Goal: Transaction & Acquisition: Purchase product/service

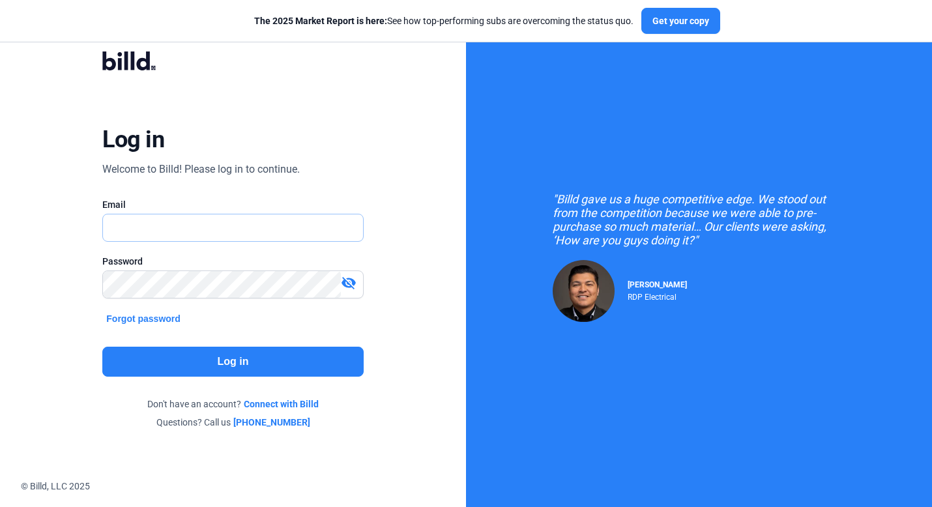
type input "[PERSON_NAME][EMAIL_ADDRESS][DOMAIN_NAME]"
click at [228, 357] on button "Log in" at bounding box center [232, 362] width 261 height 30
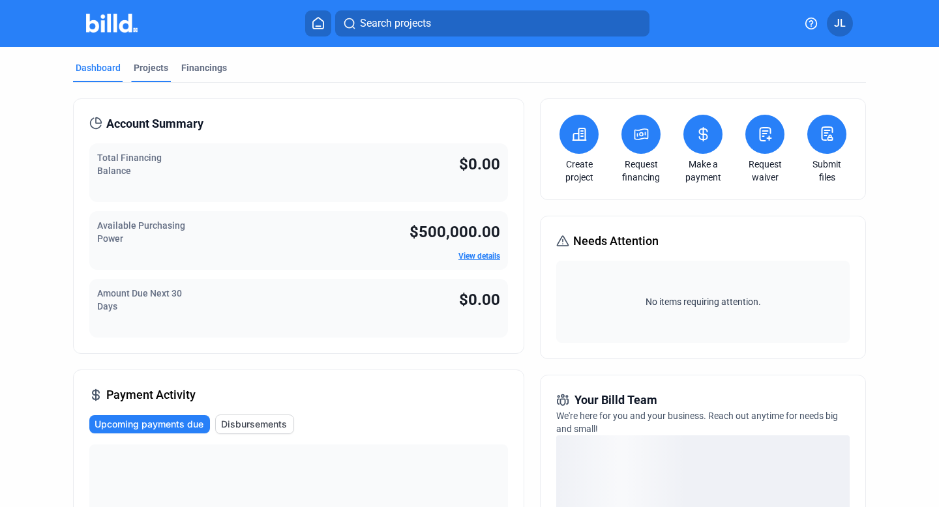
click at [164, 67] on div "Projects" at bounding box center [151, 67] width 35 height 13
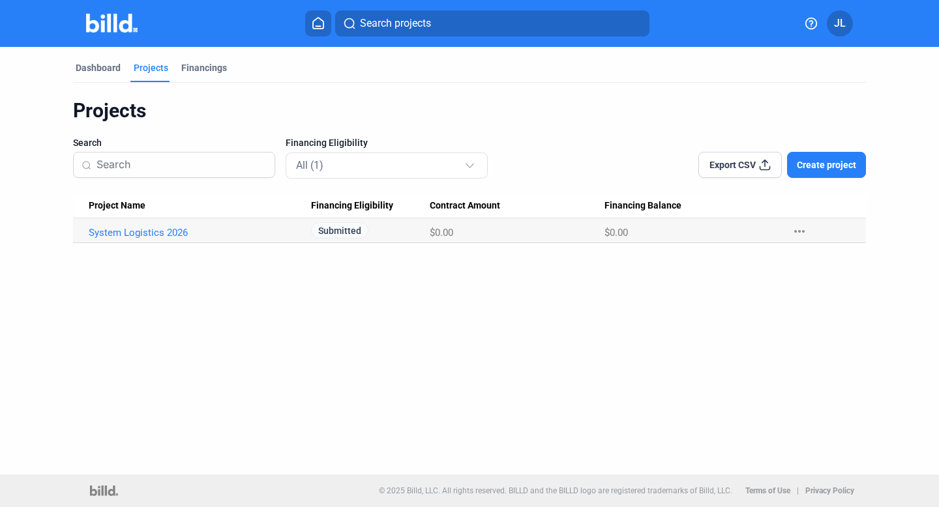
click at [849, 26] on button "JL" at bounding box center [839, 23] width 26 height 26
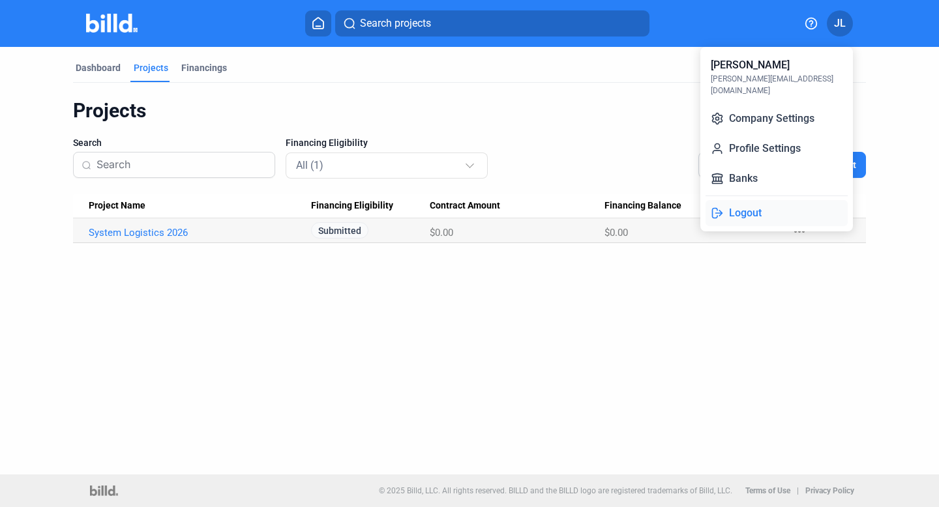
click at [763, 200] on button "Logout" at bounding box center [776, 213] width 142 height 26
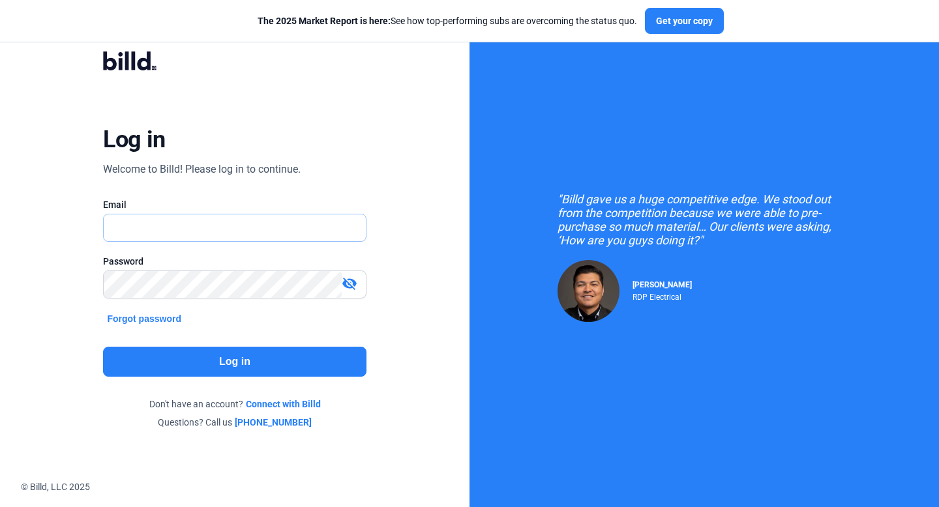
type input "[PERSON_NAME][EMAIL_ADDRESS][DOMAIN_NAME]"
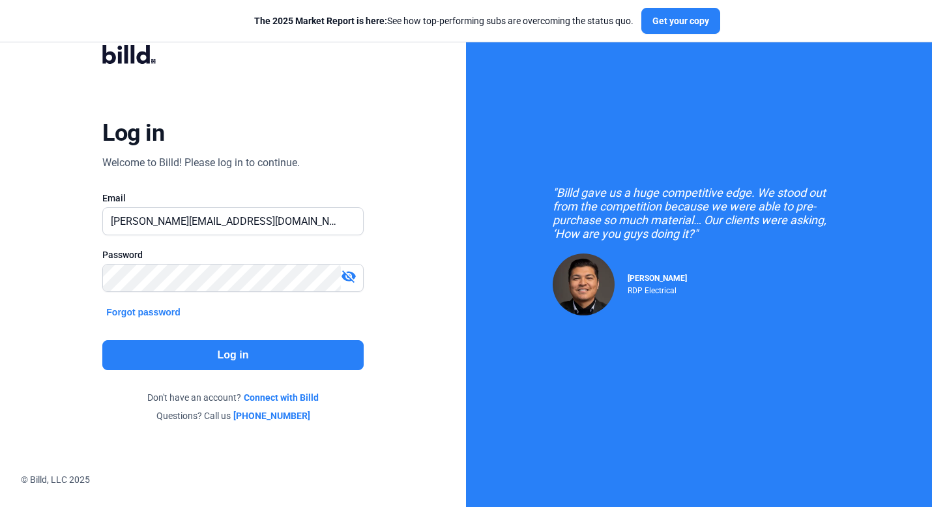
click at [247, 349] on button "Log in" at bounding box center [232, 355] width 261 height 30
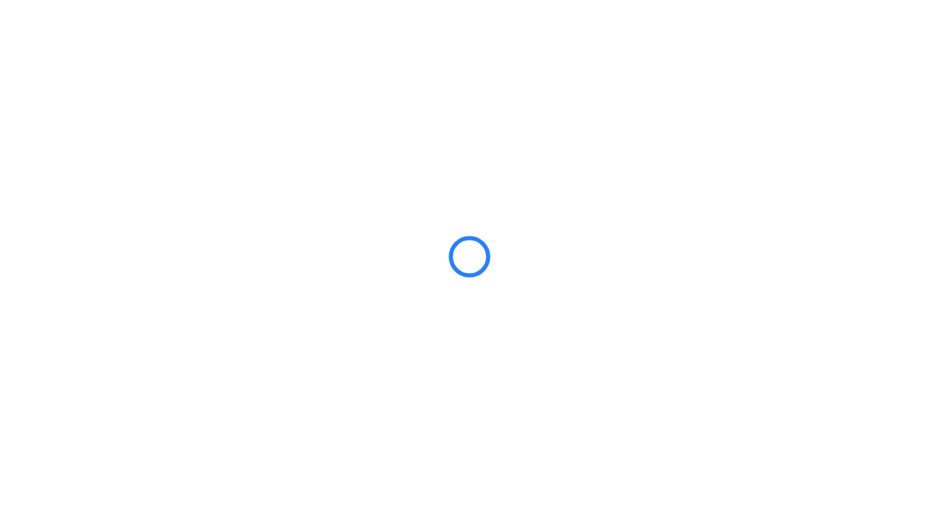
scroll to position [0, 0]
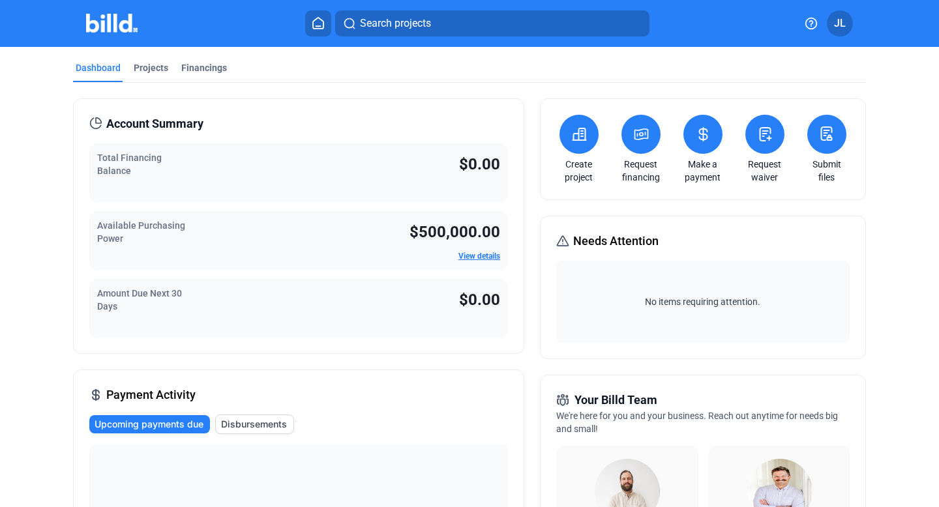
click at [581, 137] on icon at bounding box center [578, 134] width 13 height 12
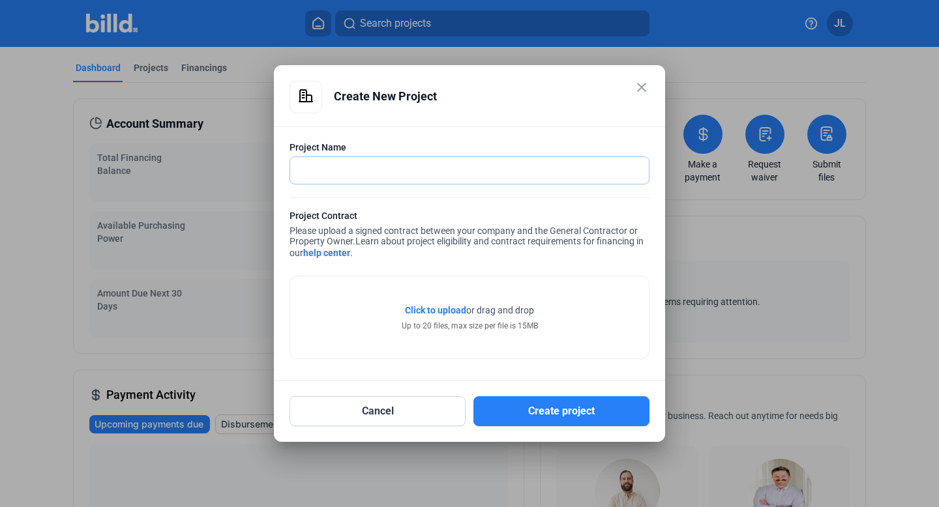
click at [396, 171] on input "text" at bounding box center [462, 170] width 344 height 27
click at [557, 297] on div "Click to upload Tap to upload or drag and drop Up to 20 files, max size per fil…" at bounding box center [469, 317] width 358 height 82
click at [641, 85] on mat-icon "close" at bounding box center [642, 88] width 16 height 16
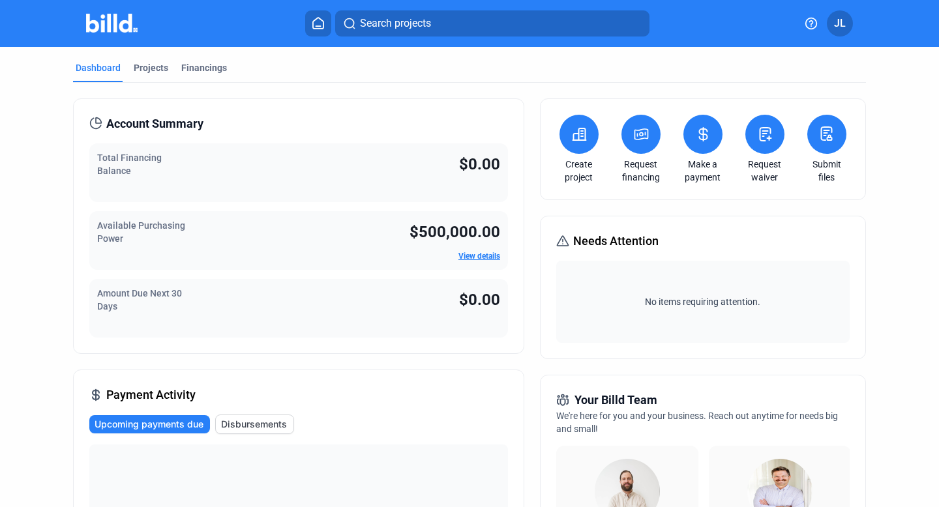
click at [633, 133] on icon at bounding box center [641, 134] width 16 height 16
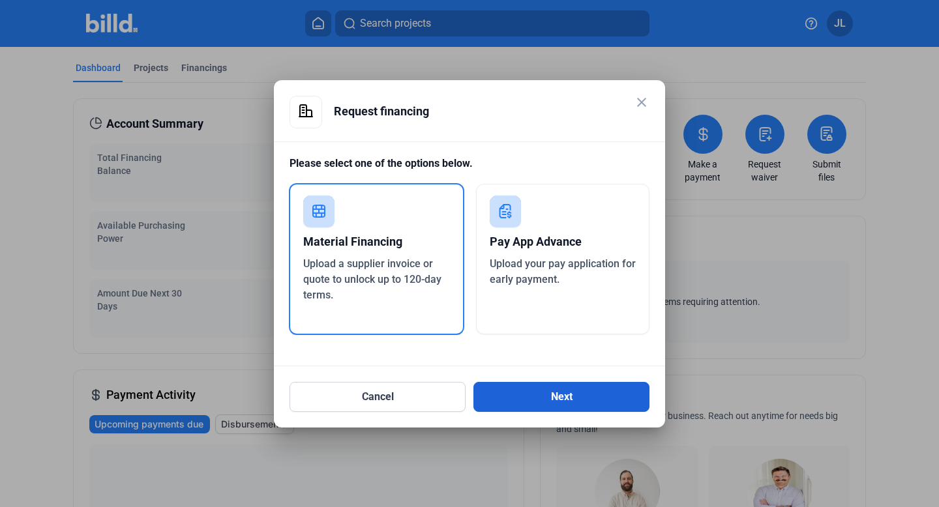
click at [582, 401] on button "Next" at bounding box center [561, 397] width 176 height 30
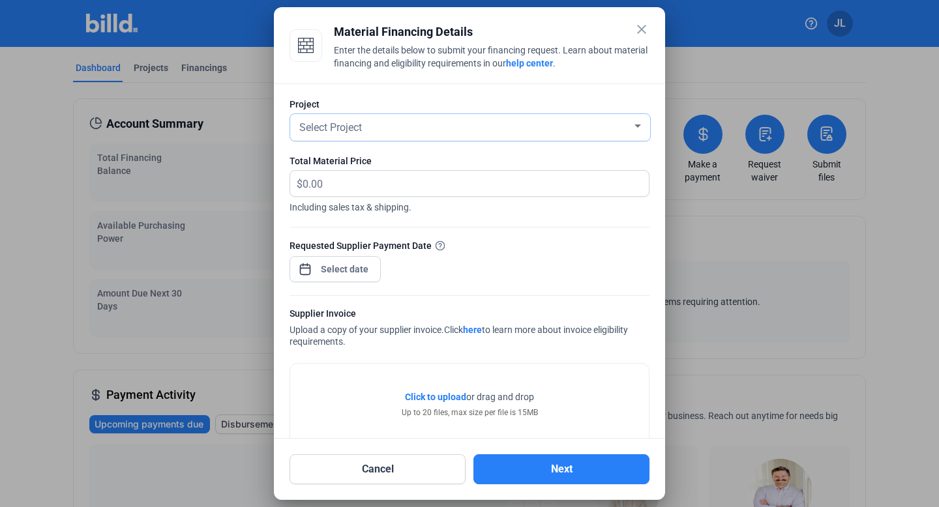
click at [533, 134] on div "Select Project" at bounding box center [464, 126] width 335 height 18
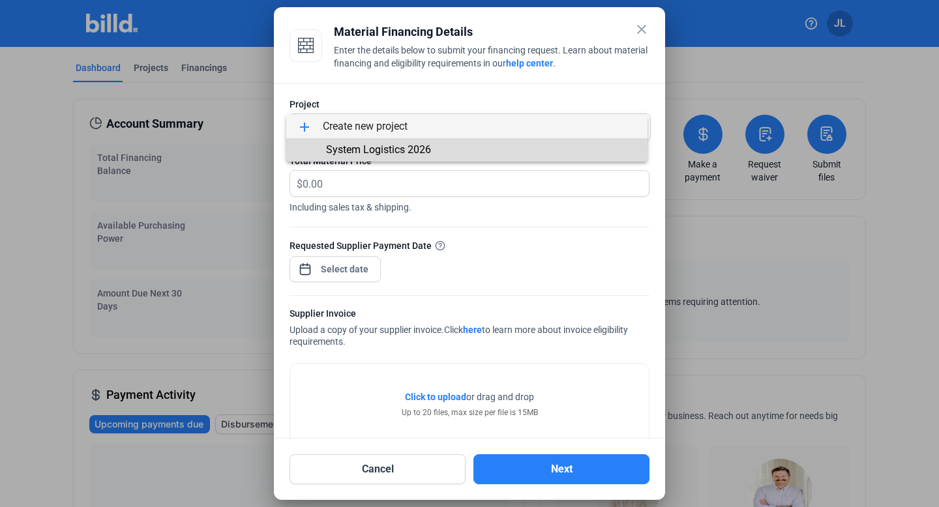
click at [514, 147] on span "System Logistics 2026" at bounding box center [467, 149] width 340 height 23
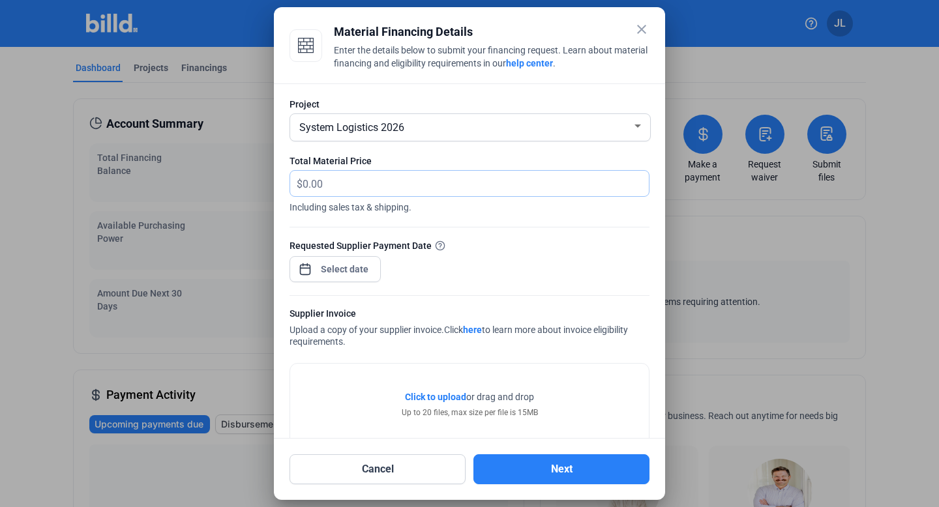
click at [312, 177] on input "text" at bounding box center [475, 183] width 346 height 25
type input "2,750"
click at [349, 268] on div "close Material Financing Details Enter the details below to submit your financi…" at bounding box center [469, 253] width 939 height 507
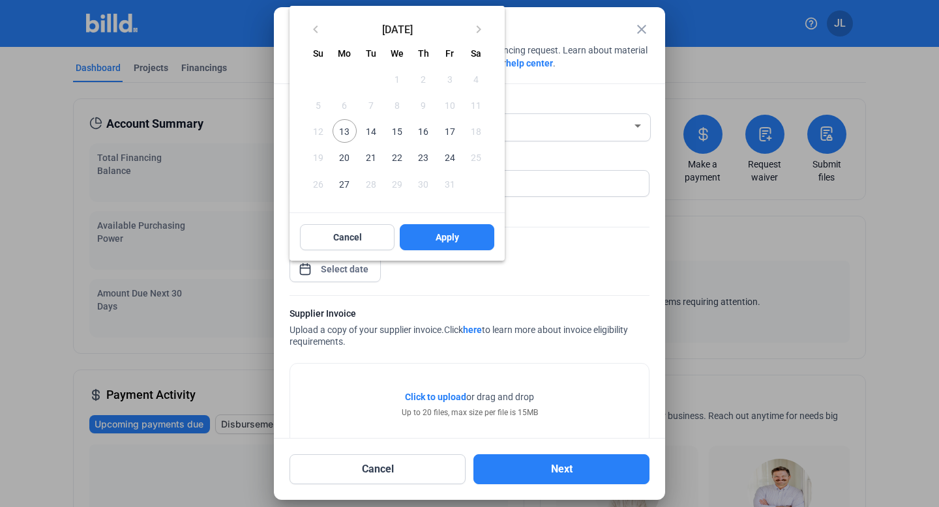
click at [424, 160] on span "23" at bounding box center [422, 156] width 23 height 23
click at [436, 238] on span "Apply" at bounding box center [446, 237] width 23 height 13
type input "[DATE]"
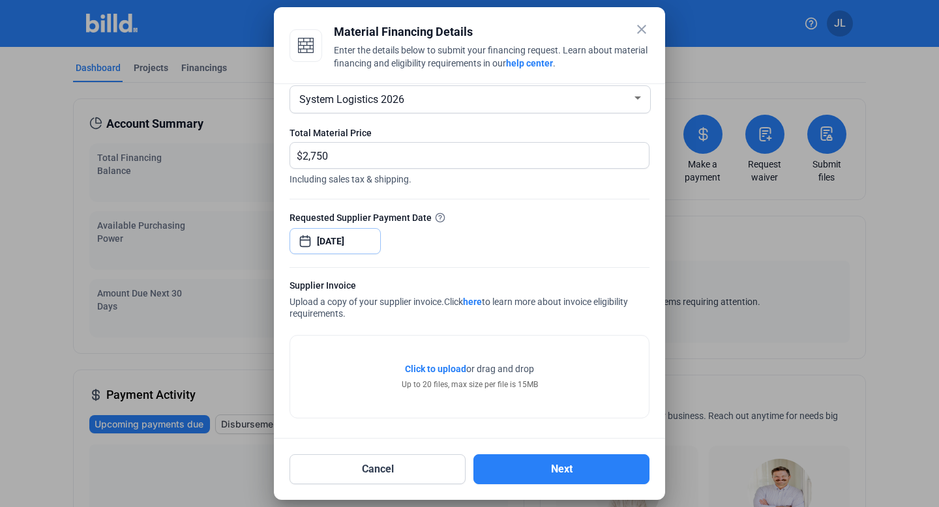
scroll to position [29, 0]
click at [646, 31] on mat-icon "close" at bounding box center [642, 30] width 16 height 16
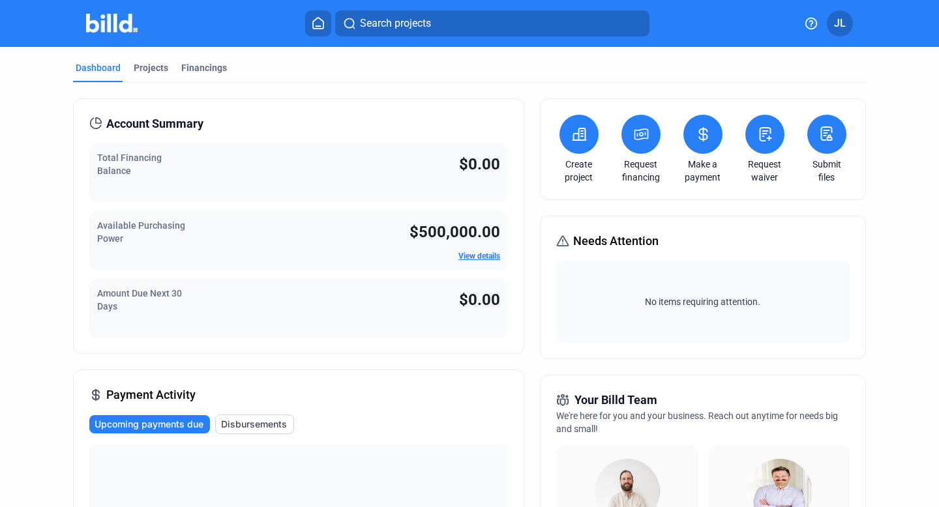
click at [694, 152] on button at bounding box center [702, 134] width 39 height 39
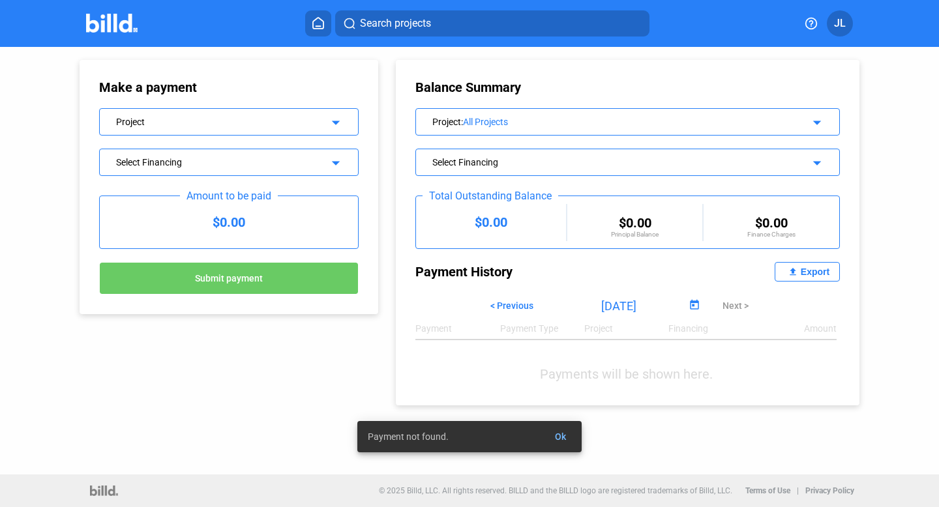
click at [242, 126] on div "Project arrow_drop_down" at bounding box center [229, 120] width 258 height 23
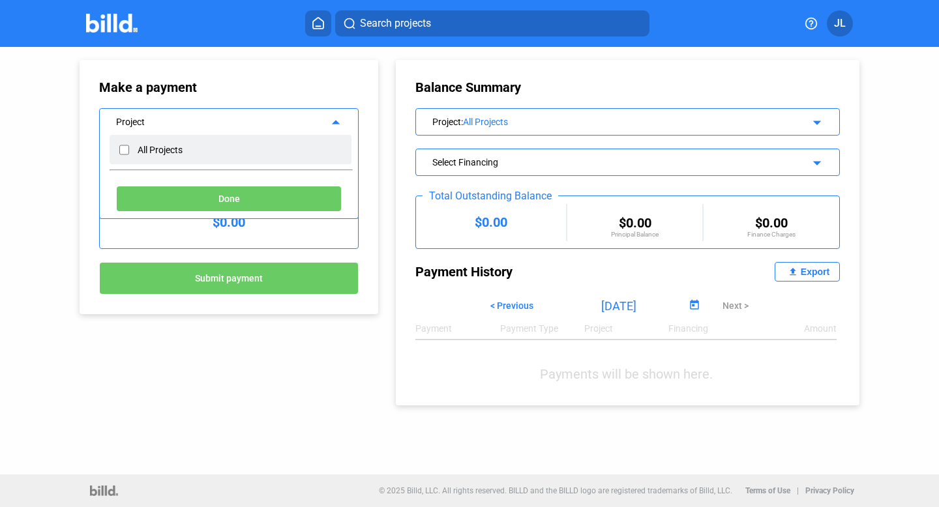
click at [124, 151] on input "checkbox" at bounding box center [124, 150] width 10 height 20
checkbox input "true"
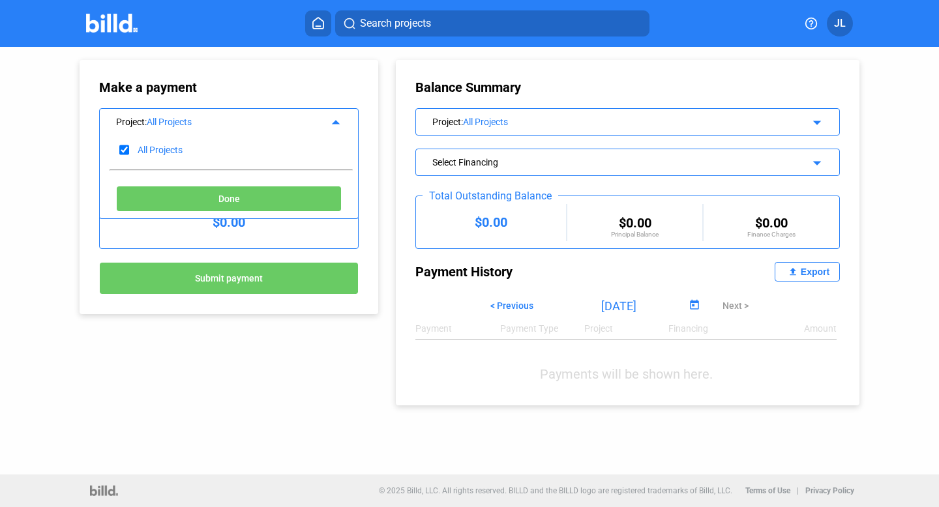
click at [181, 183] on div "Done" at bounding box center [229, 201] width 258 height 36
click at [181, 186] on button "Done" at bounding box center [229, 199] width 226 height 26
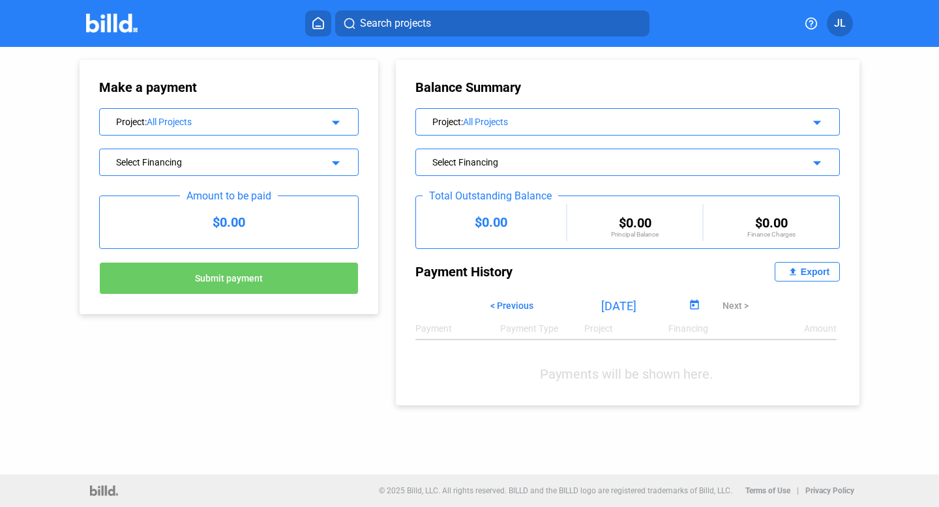
click at [197, 168] on div "Select Financing arrow_drop_down" at bounding box center [229, 160] width 258 height 23
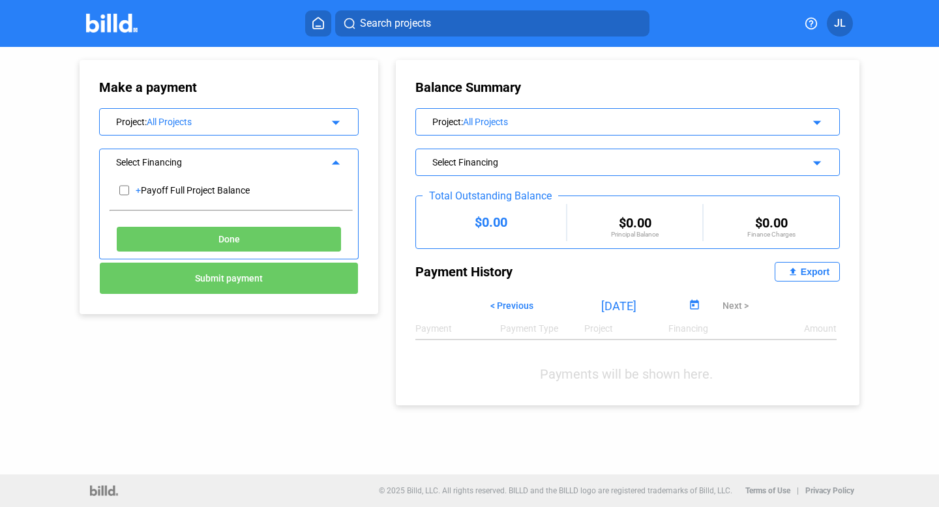
click at [216, 239] on button "Done" at bounding box center [229, 239] width 226 height 26
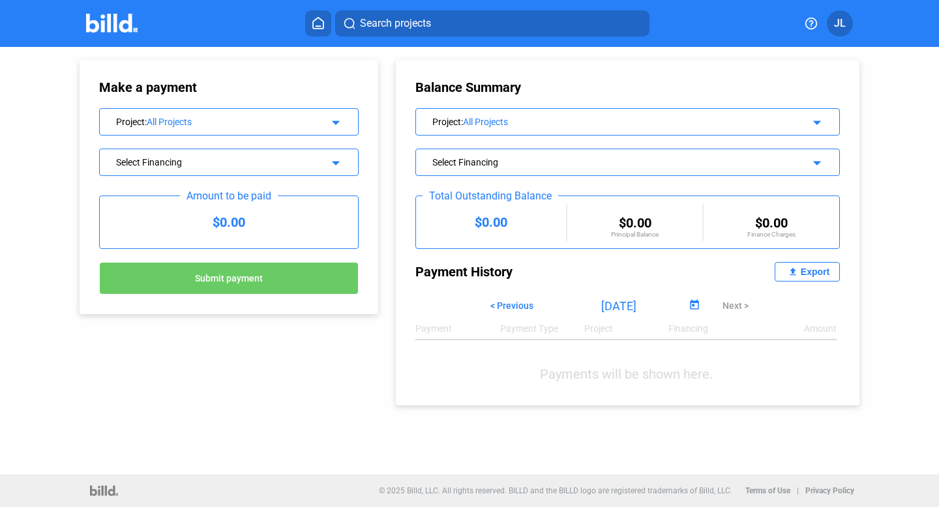
click at [322, 30] on button at bounding box center [318, 23] width 26 height 26
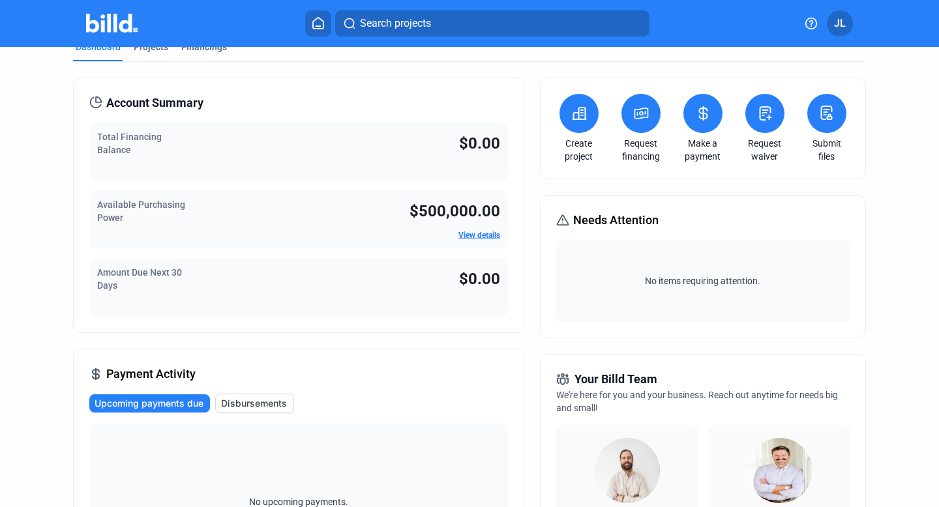
scroll to position [16, 0]
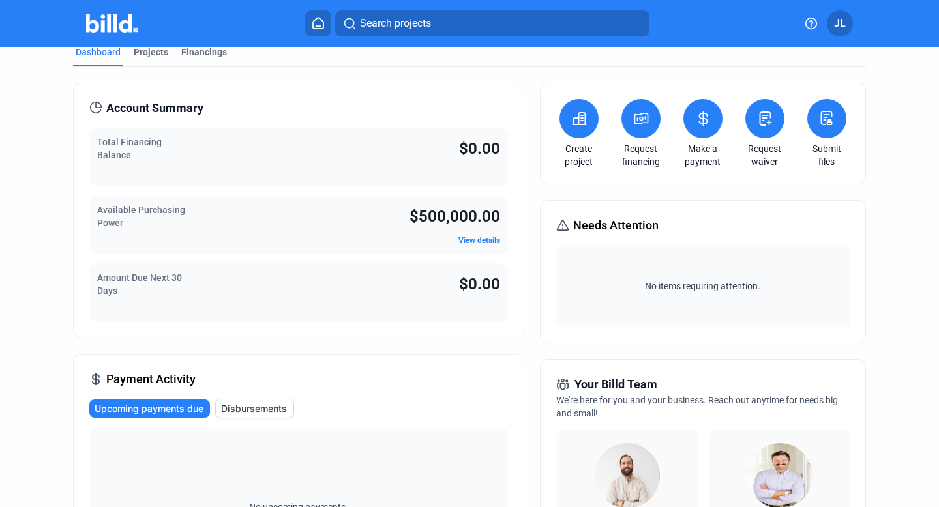
click at [820, 125] on submit-files-icon at bounding box center [826, 119] width 16 height 18
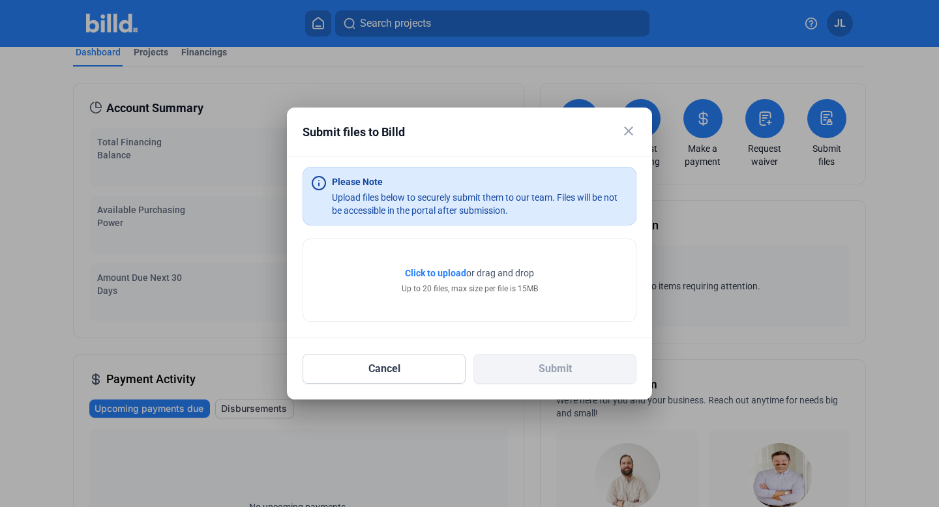
click at [624, 131] on mat-icon "close" at bounding box center [629, 131] width 16 height 16
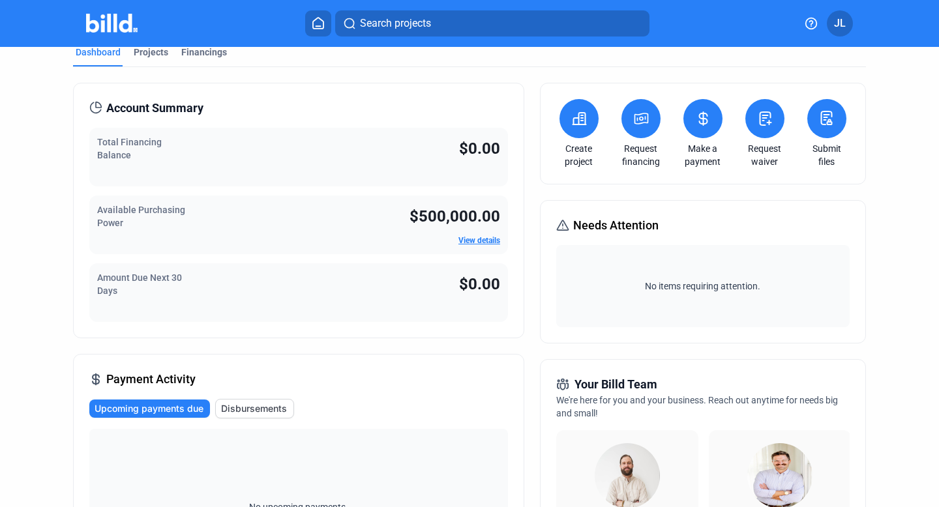
scroll to position [0, 0]
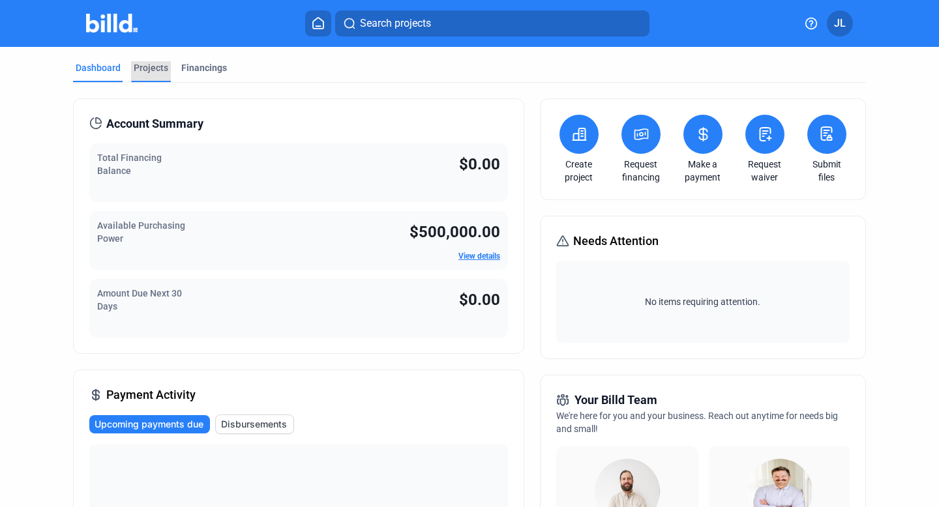
click at [153, 68] on div "Projects" at bounding box center [151, 67] width 35 height 13
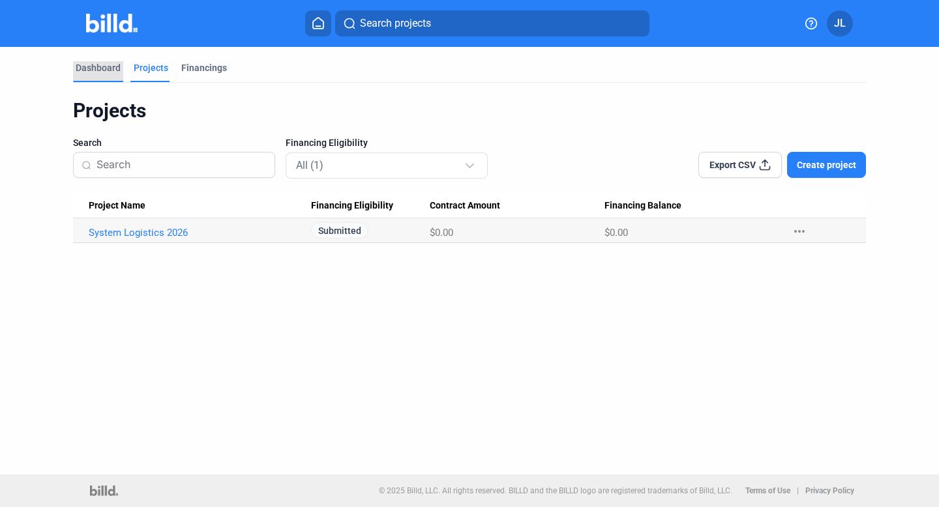
click at [93, 63] on div "Dashboard" at bounding box center [98, 67] width 45 height 13
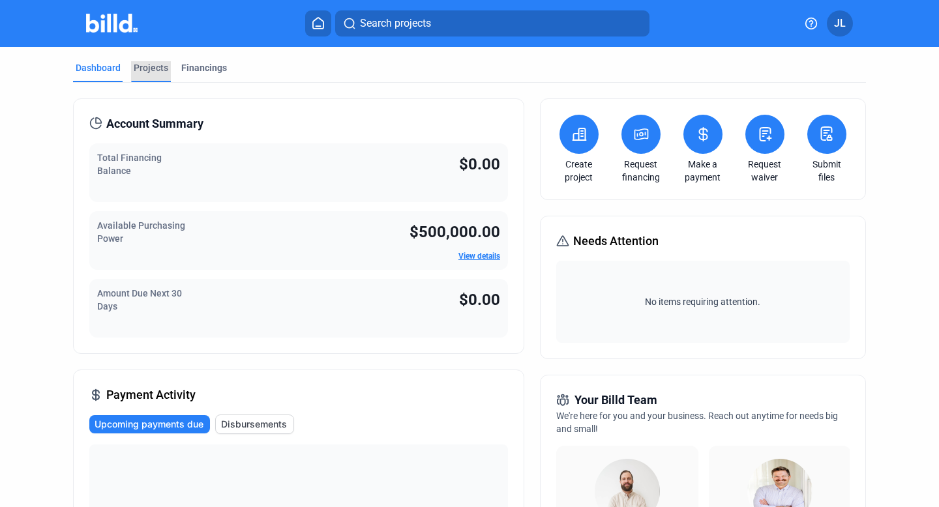
click at [155, 68] on div "Projects" at bounding box center [151, 67] width 35 height 13
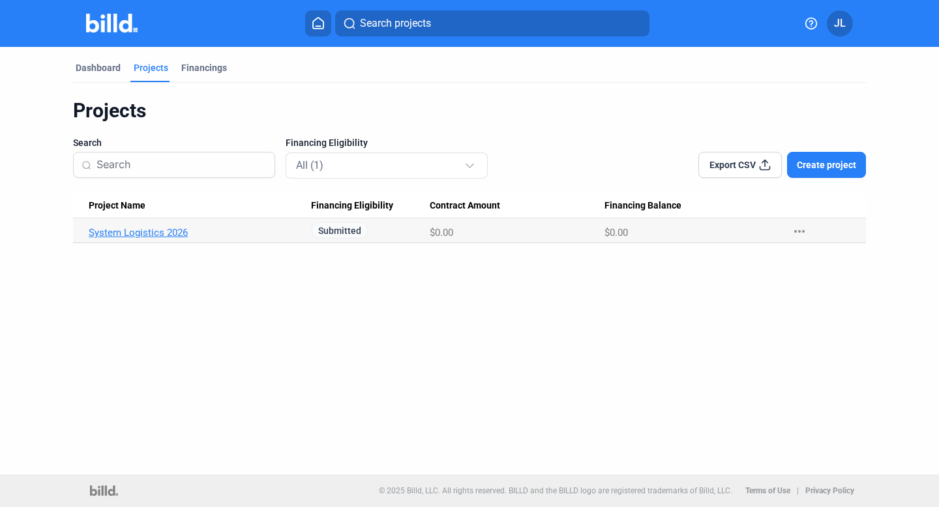
click at [142, 233] on link "System Logistics 2026" at bounding box center [194, 233] width 211 height 12
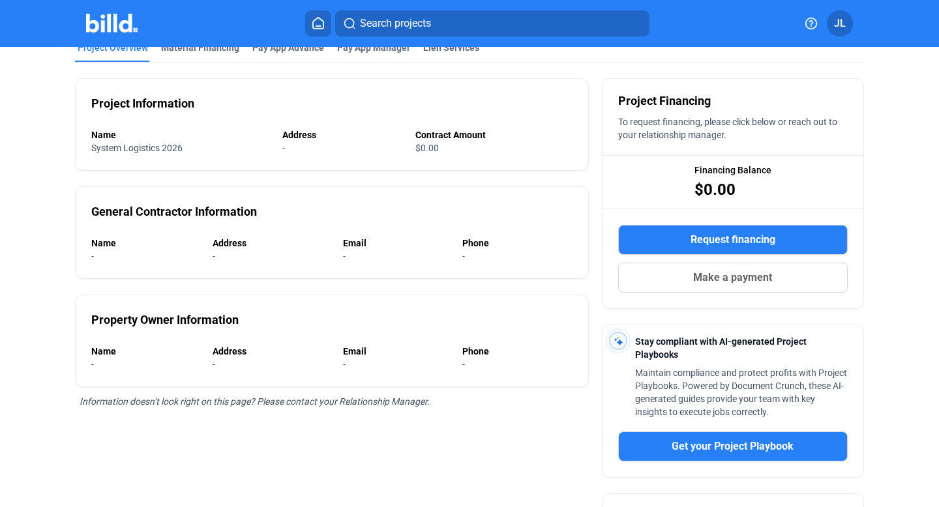
scroll to position [53, 0]
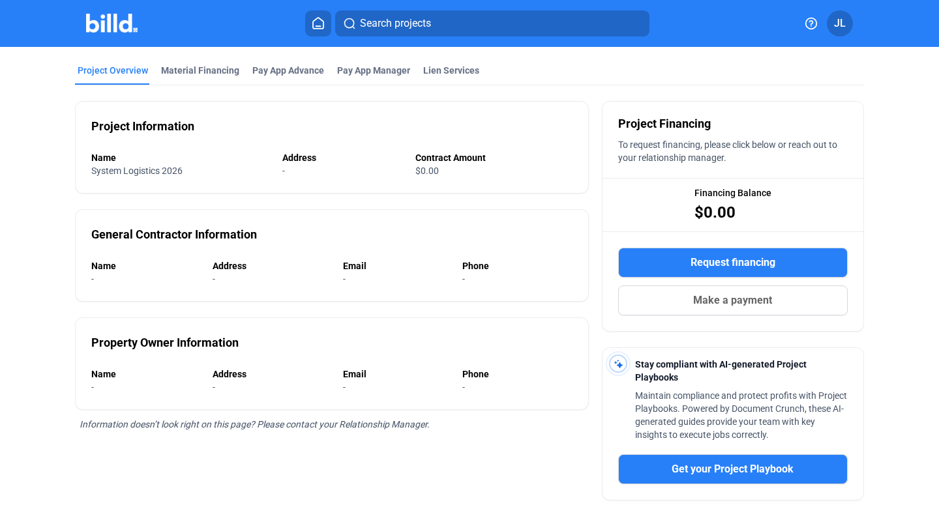
click at [664, 262] on button "Request financing" at bounding box center [732, 263] width 229 height 30
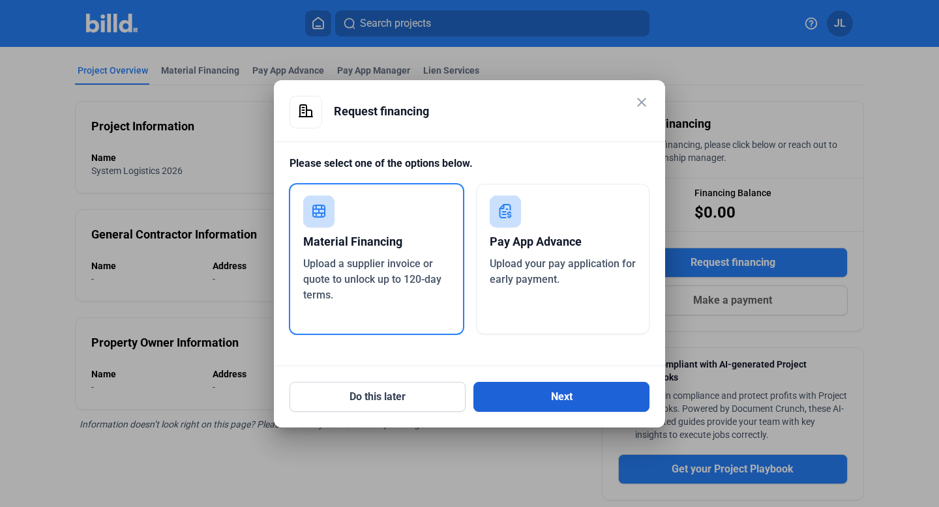
click at [536, 398] on button "Next" at bounding box center [561, 397] width 176 height 30
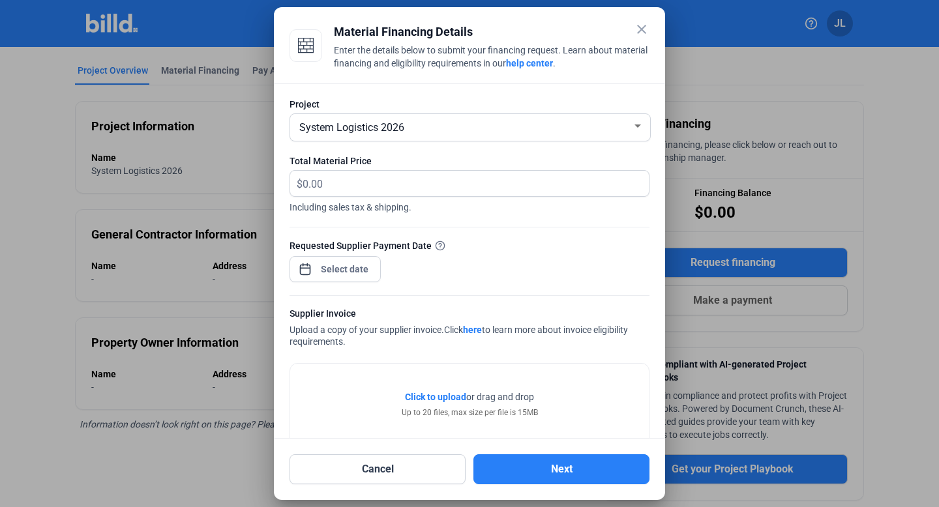
click at [641, 33] on mat-icon "close" at bounding box center [642, 30] width 16 height 16
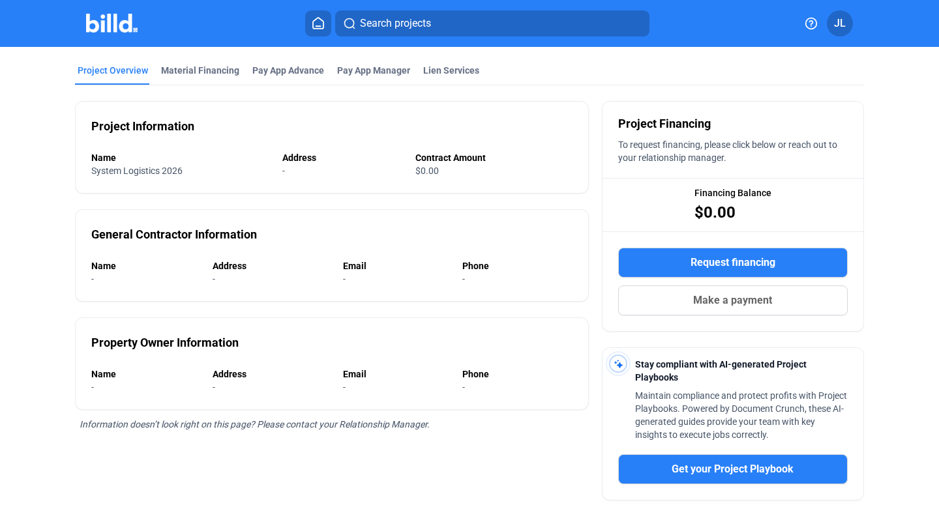
click at [317, 27] on icon at bounding box center [318, 23] width 13 height 12
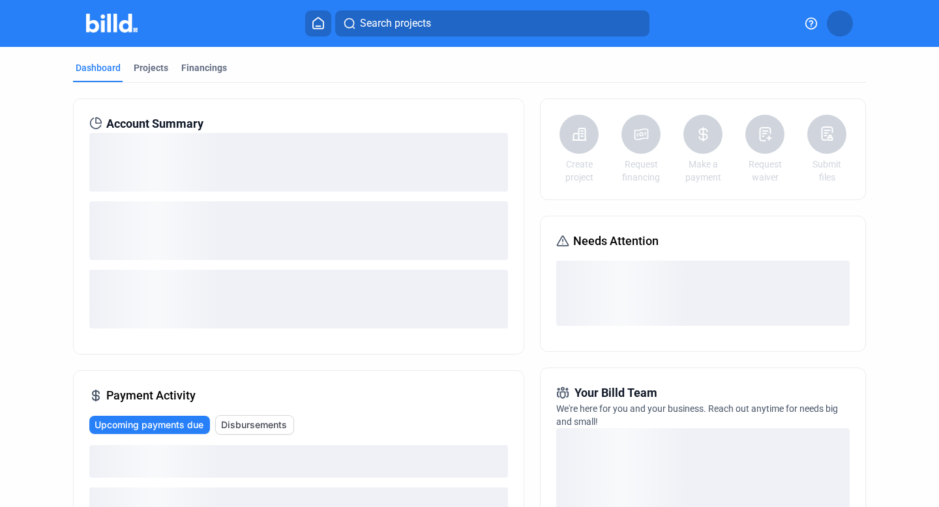
click at [843, 23] on button at bounding box center [839, 23] width 26 height 26
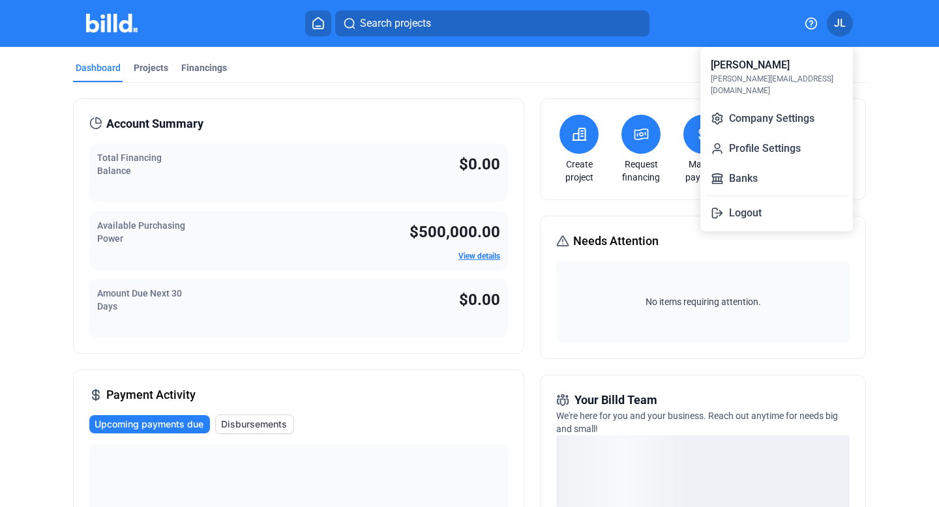
click at [615, 62] on div at bounding box center [469, 253] width 939 height 507
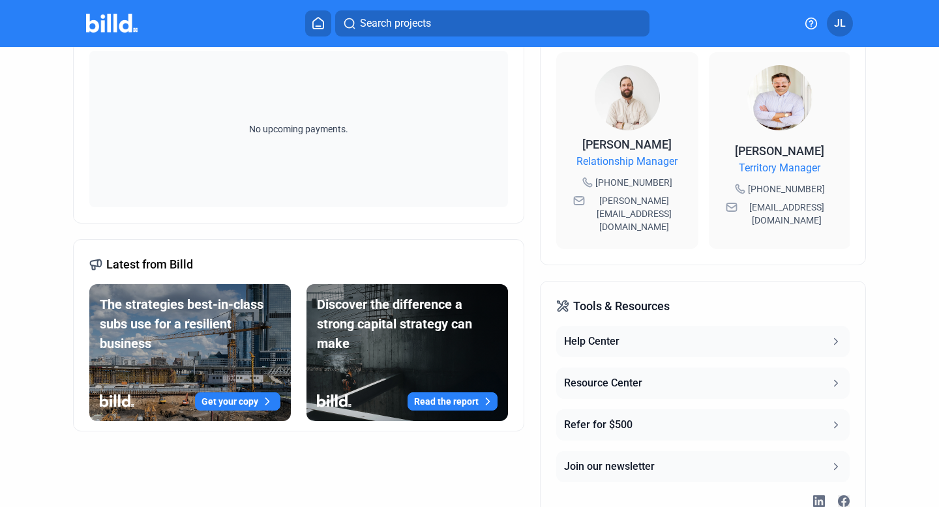
scroll to position [441, 0]
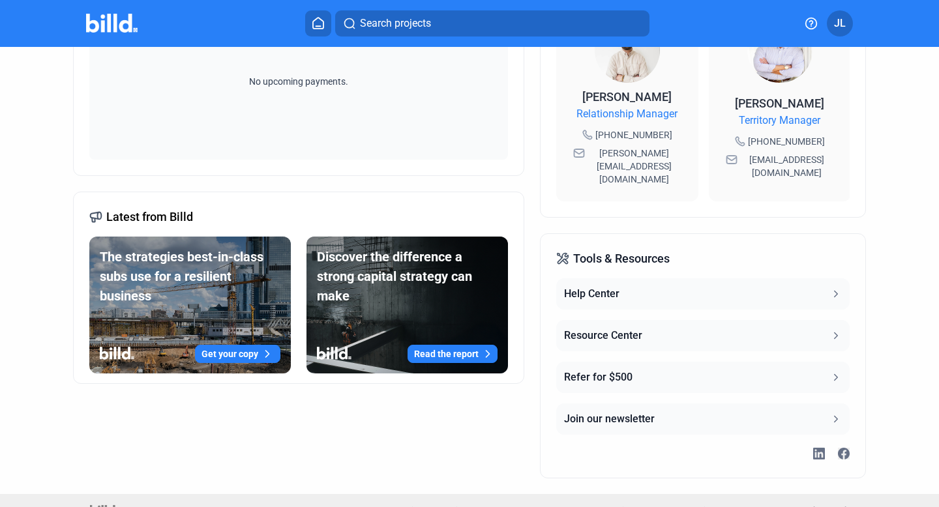
click at [659, 320] on button "Resource Center" at bounding box center [702, 335] width 293 height 31
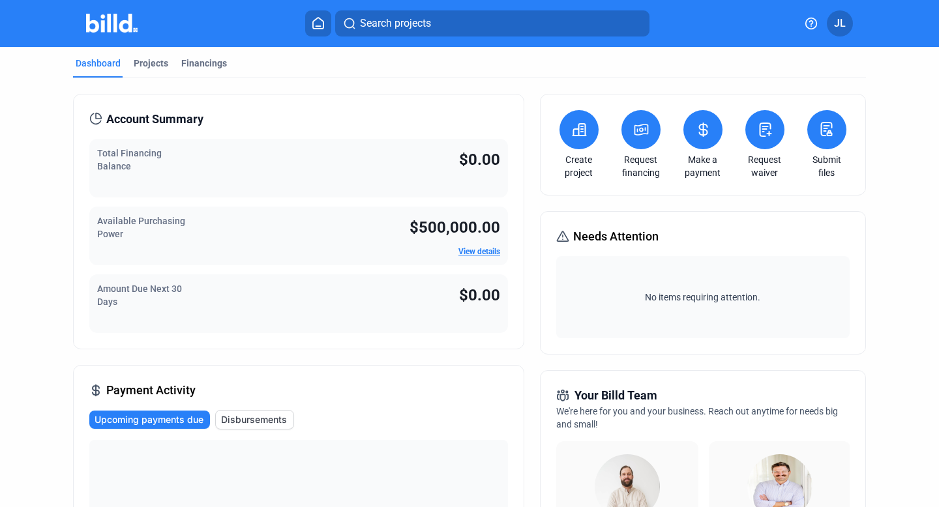
scroll to position [0, 0]
